Goal: Check status: Check status

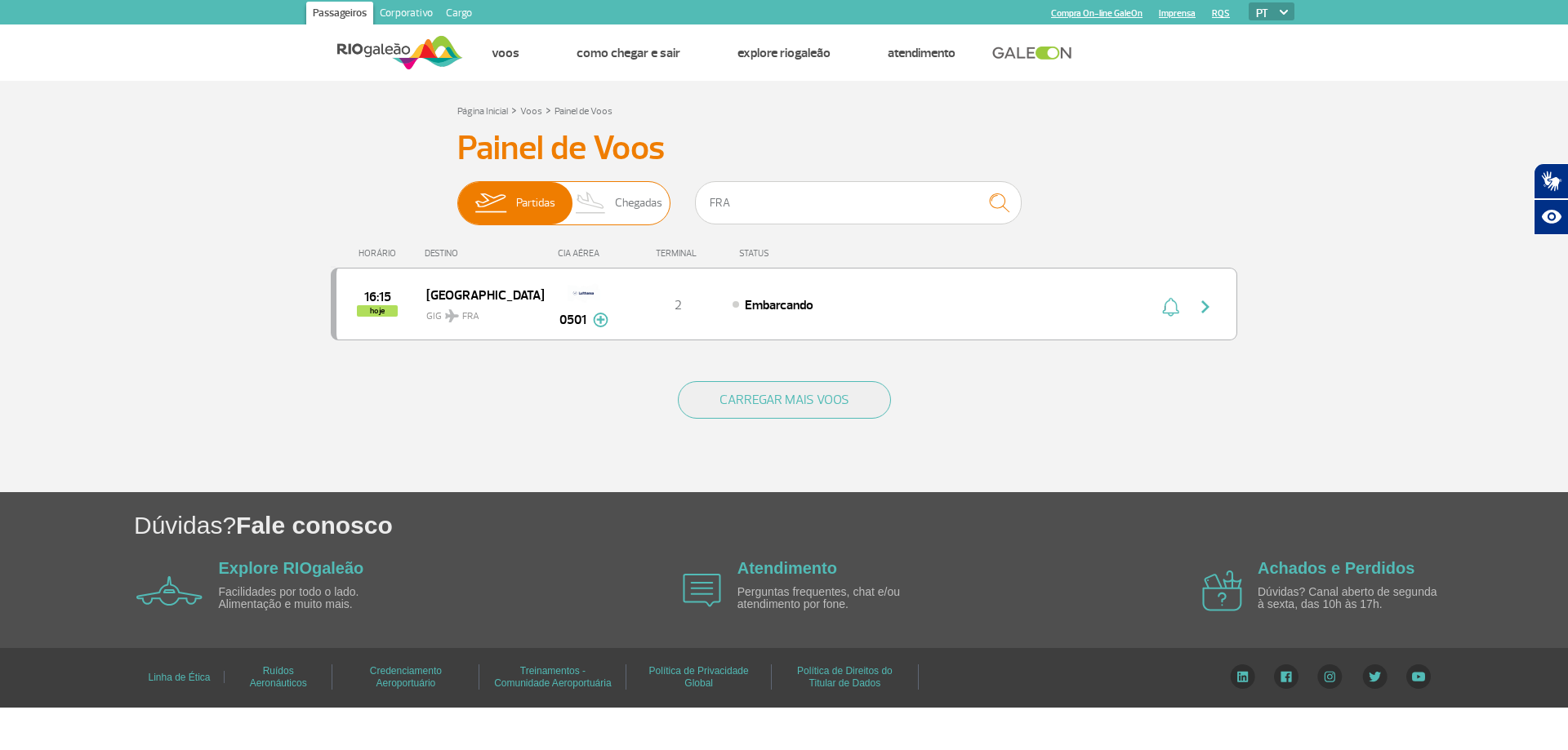
click at [628, 218] on div "Partidas Chegadas FRA" at bounding box center [784, 206] width 654 height 49
type input "3815"
click at [375, 307] on span "20:30" at bounding box center [377, 304] width 32 height 11
click at [378, 293] on span "20:05" at bounding box center [377, 289] width 31 height 11
click at [599, 319] on img at bounding box center [600, 320] width 16 height 15
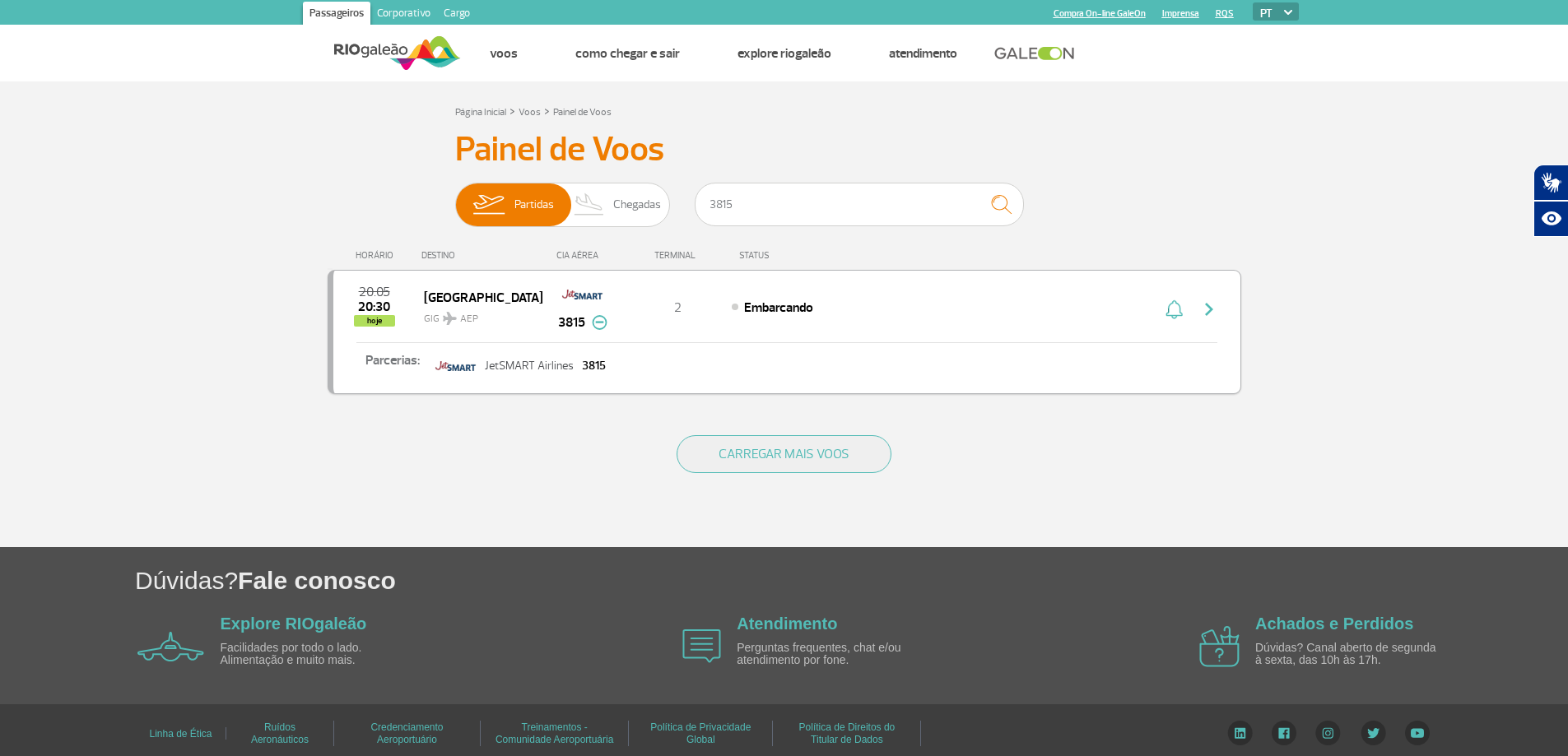
click at [371, 312] on span "20:30" at bounding box center [374, 307] width 32 height 11
drag, startPoint x: 751, startPoint y: 199, endPoint x: 583, endPoint y: 199, distance: 168.0
click at [583, 199] on div "Partidas Chegadas 3815" at bounding box center [784, 208] width 659 height 49
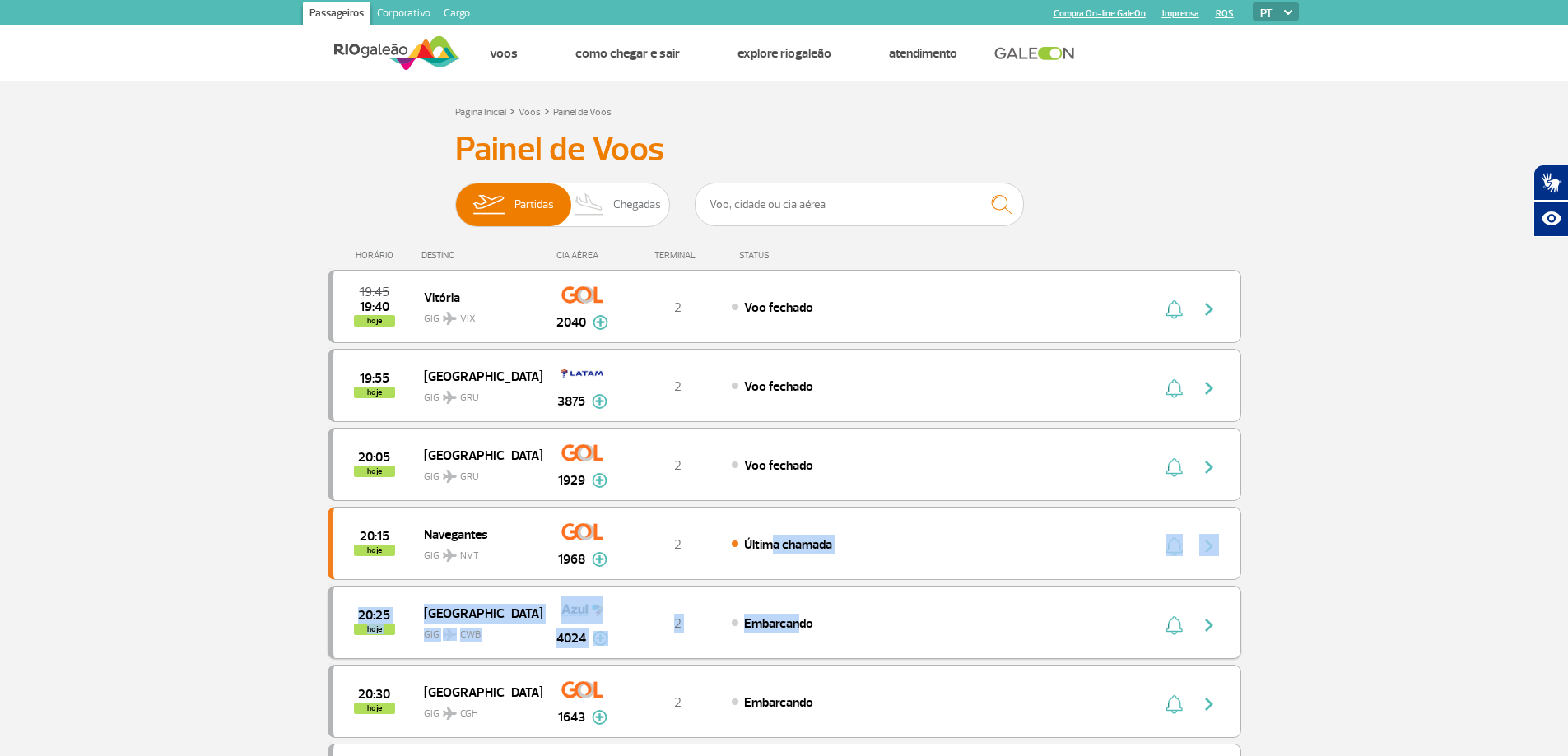
drag, startPoint x: 876, startPoint y: 630, endPoint x: 755, endPoint y: 653, distance: 123.2
click at [836, 207] on input "text" at bounding box center [859, 205] width 329 height 43
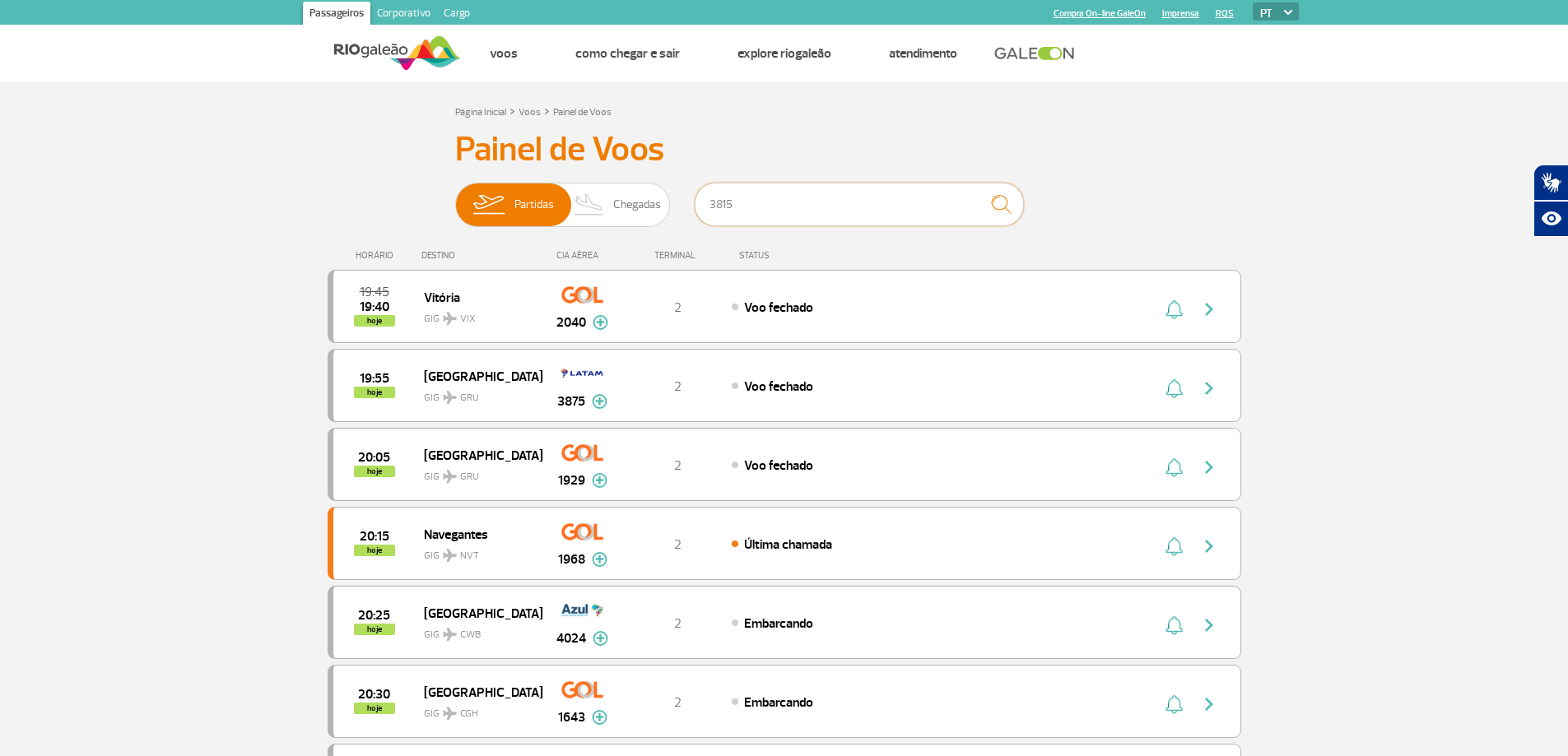
type input "3815"
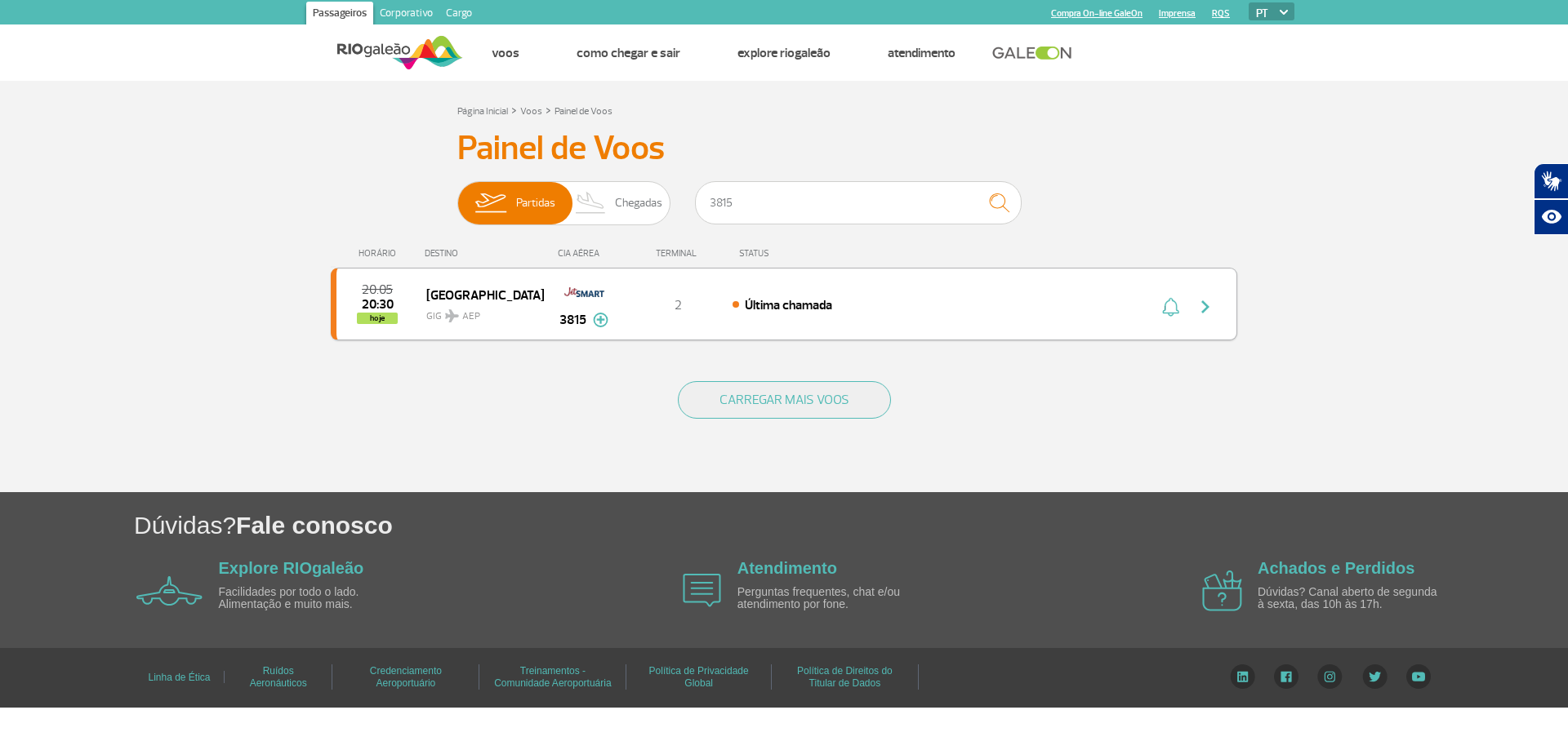
click at [376, 299] on span "20:30" at bounding box center [377, 304] width 32 height 11
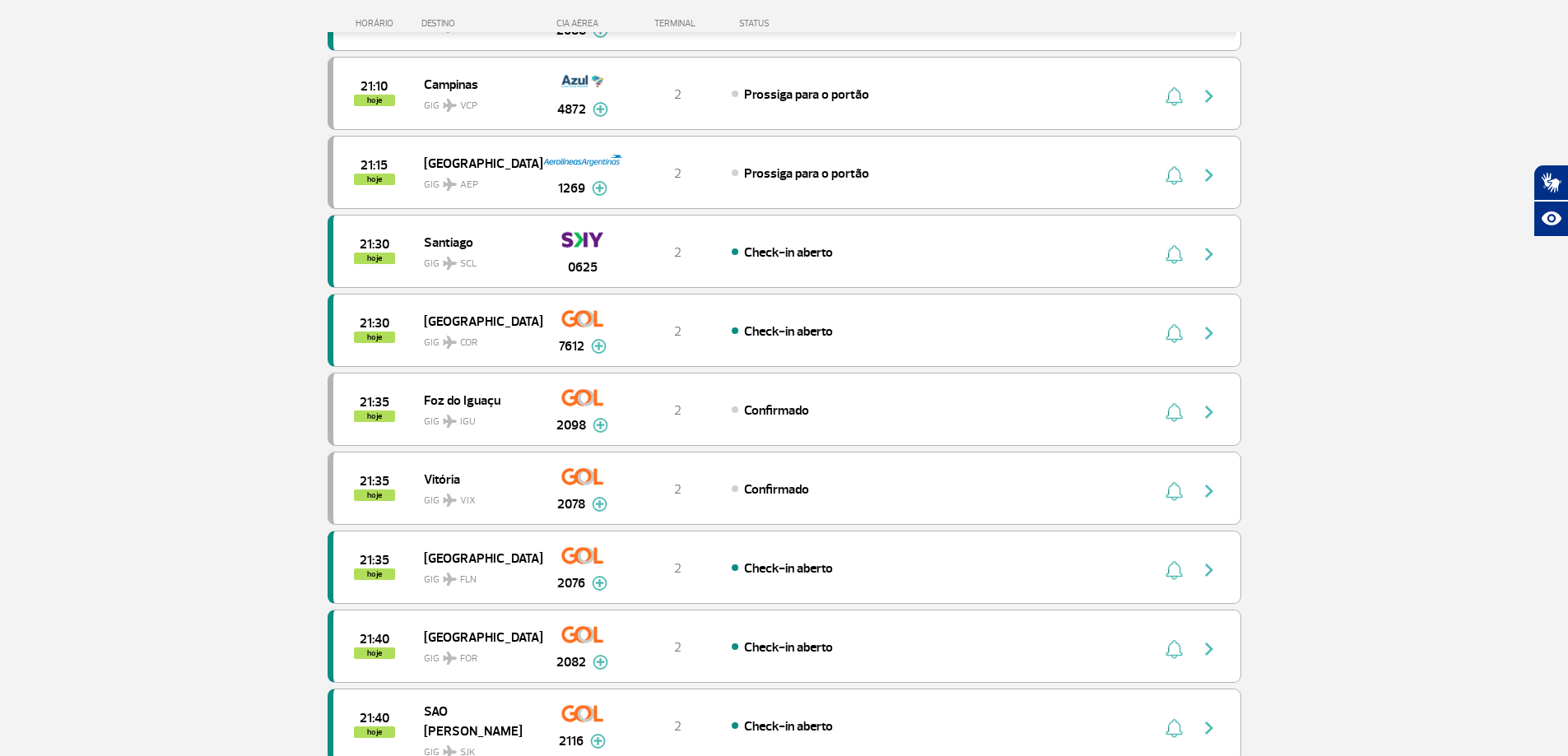
scroll to position [1473, 0]
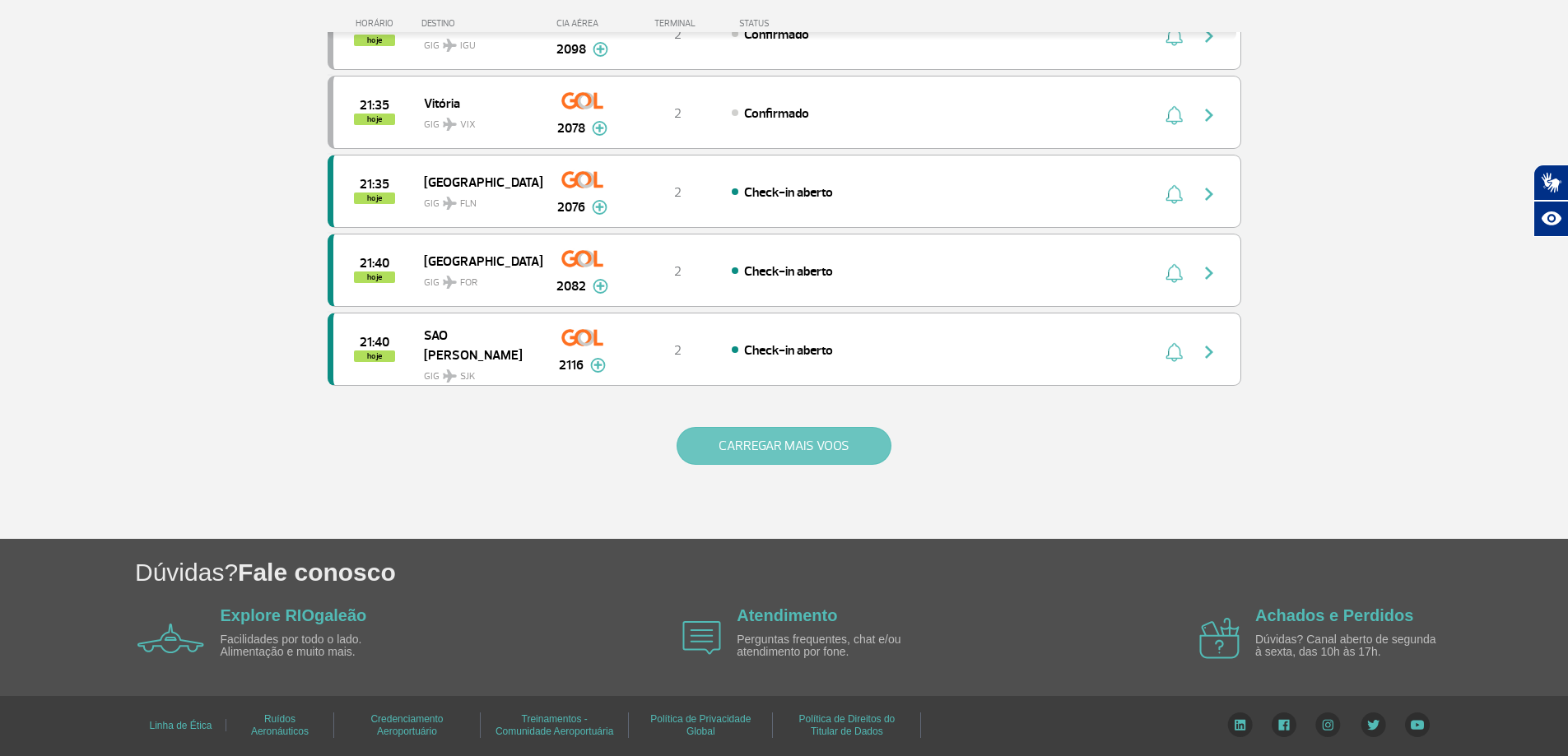
click at [707, 453] on button "CARREGAR MAIS VOOS" at bounding box center [784, 446] width 215 height 38
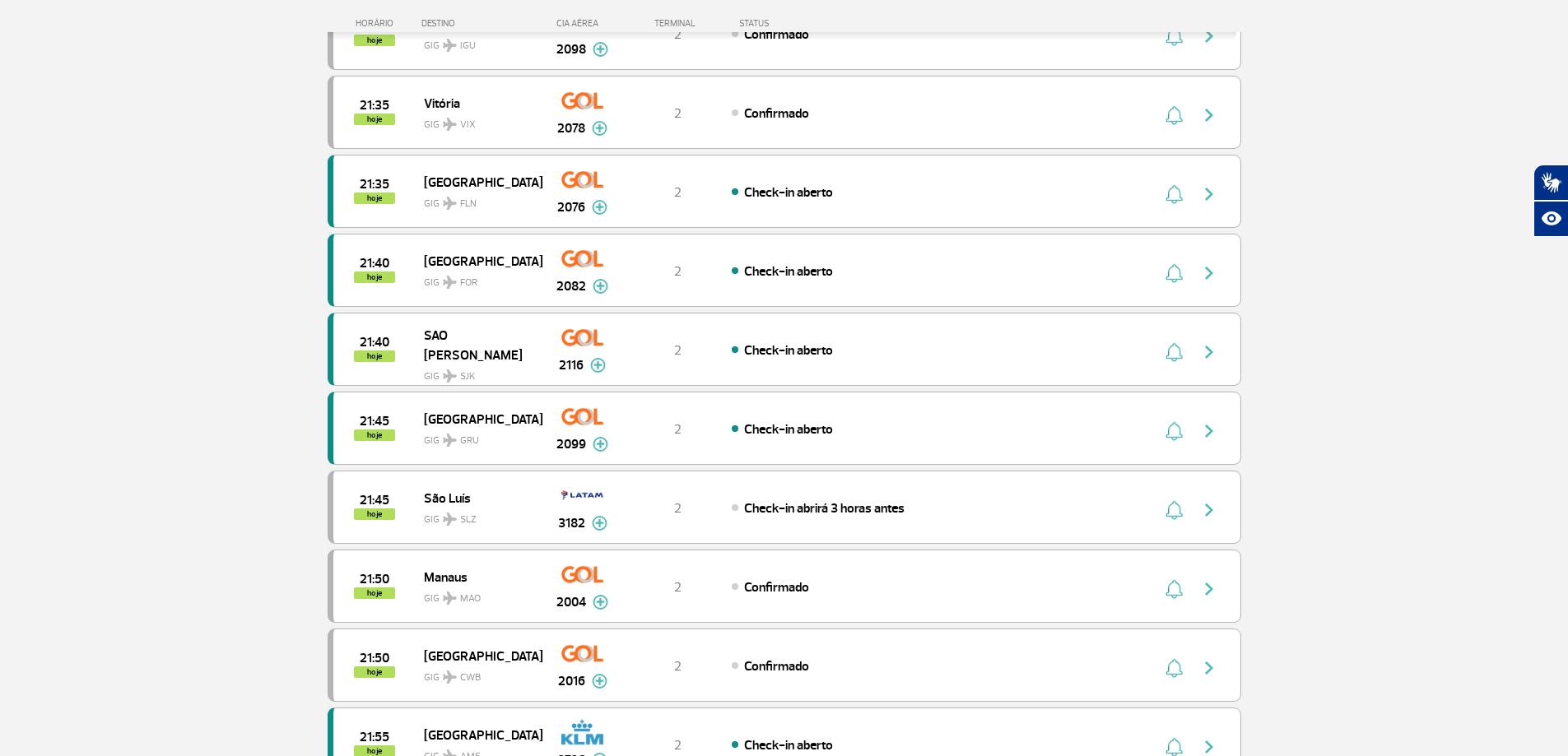
scroll to position [1693, 0]
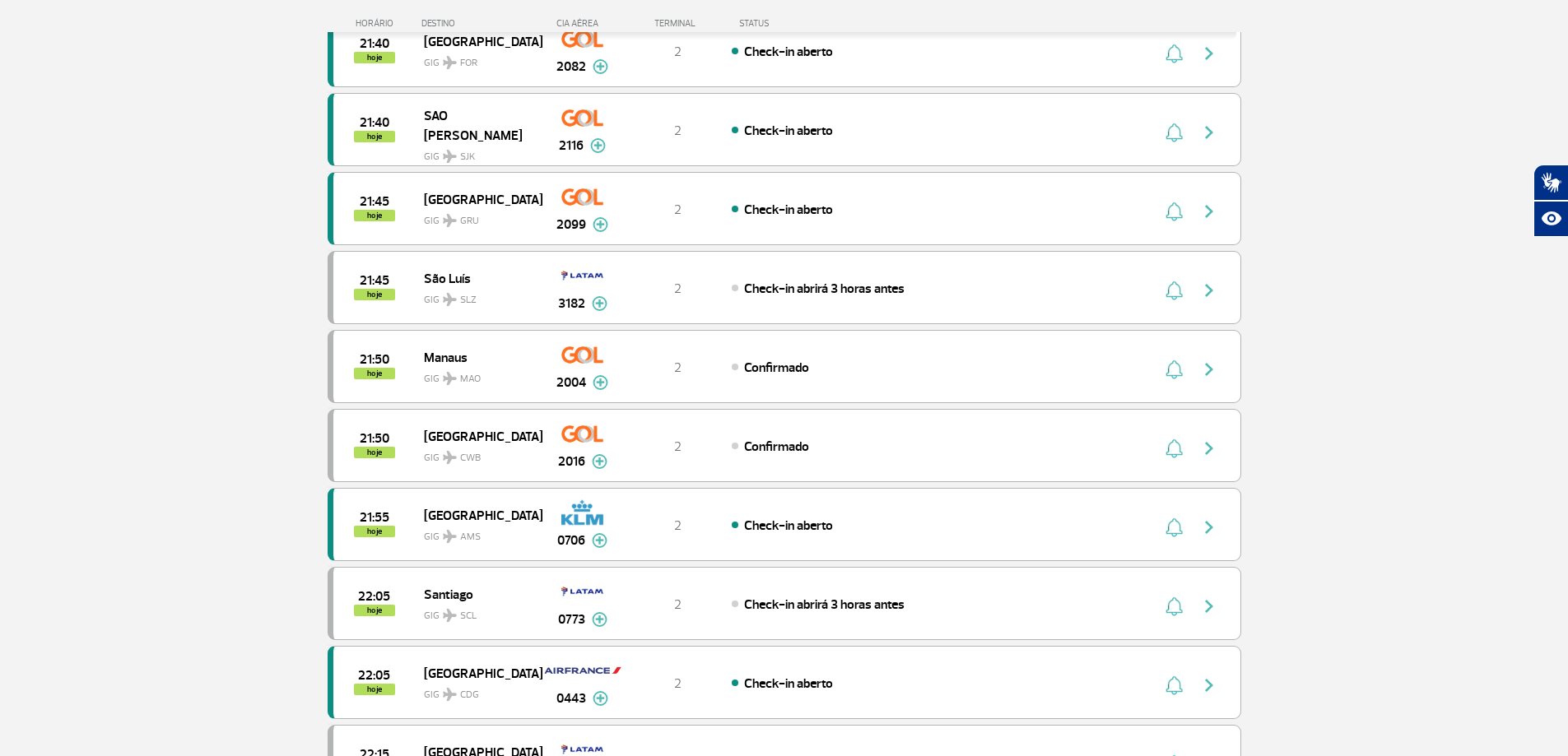
click at [305, 407] on section "Página Inicial > Voos > Painel de Voos Painel de Voos Partidas Chegadas 20:05 2…" at bounding box center [784, 143] width 1568 height 3511
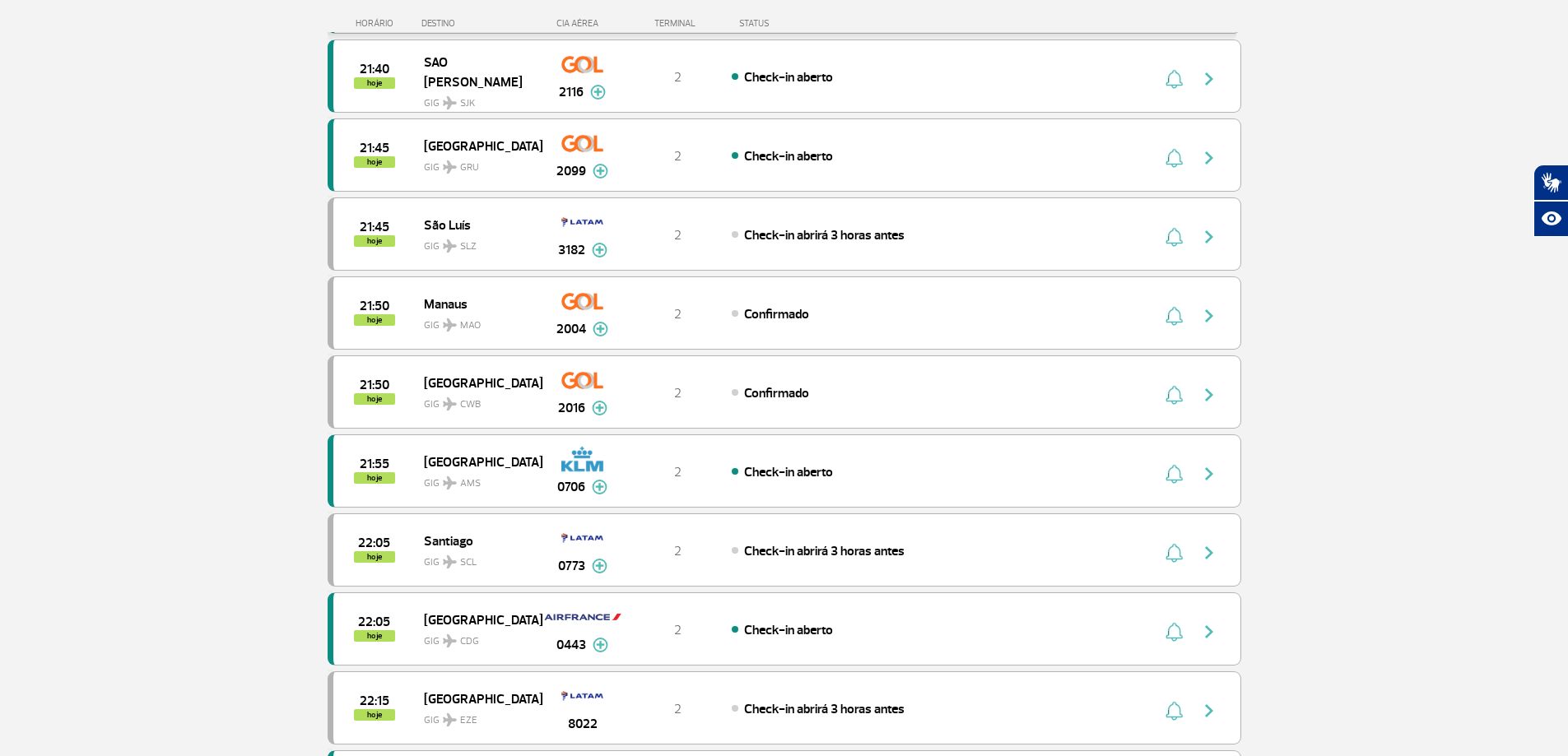
scroll to position [1473, 0]
